Goal: Complete application form

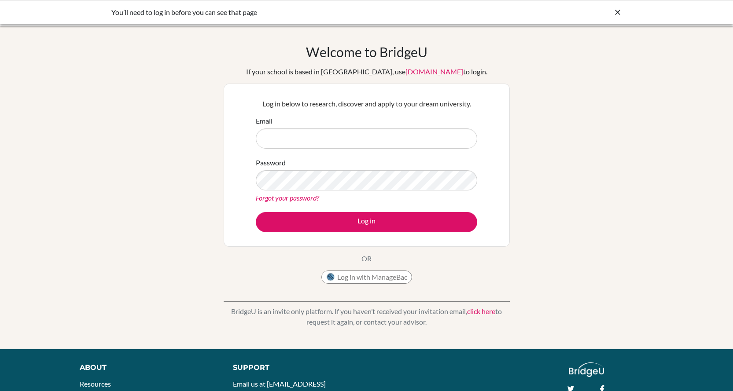
type input "[EMAIL_ADDRESS][DOMAIN_NAME]"
click at [370, 222] on button "Log in" at bounding box center [366, 222] width 221 height 20
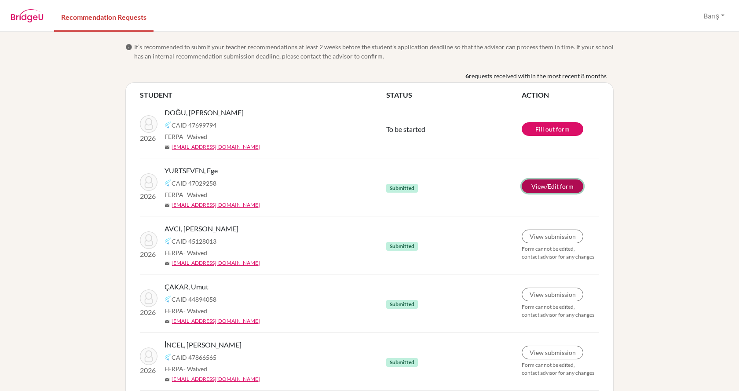
click at [549, 186] on link "View/Edit form" at bounding box center [553, 187] width 62 height 14
click at [548, 128] on link "Fill out form" at bounding box center [553, 129] width 62 height 14
